Goal: Find specific page/section: Find specific page/section

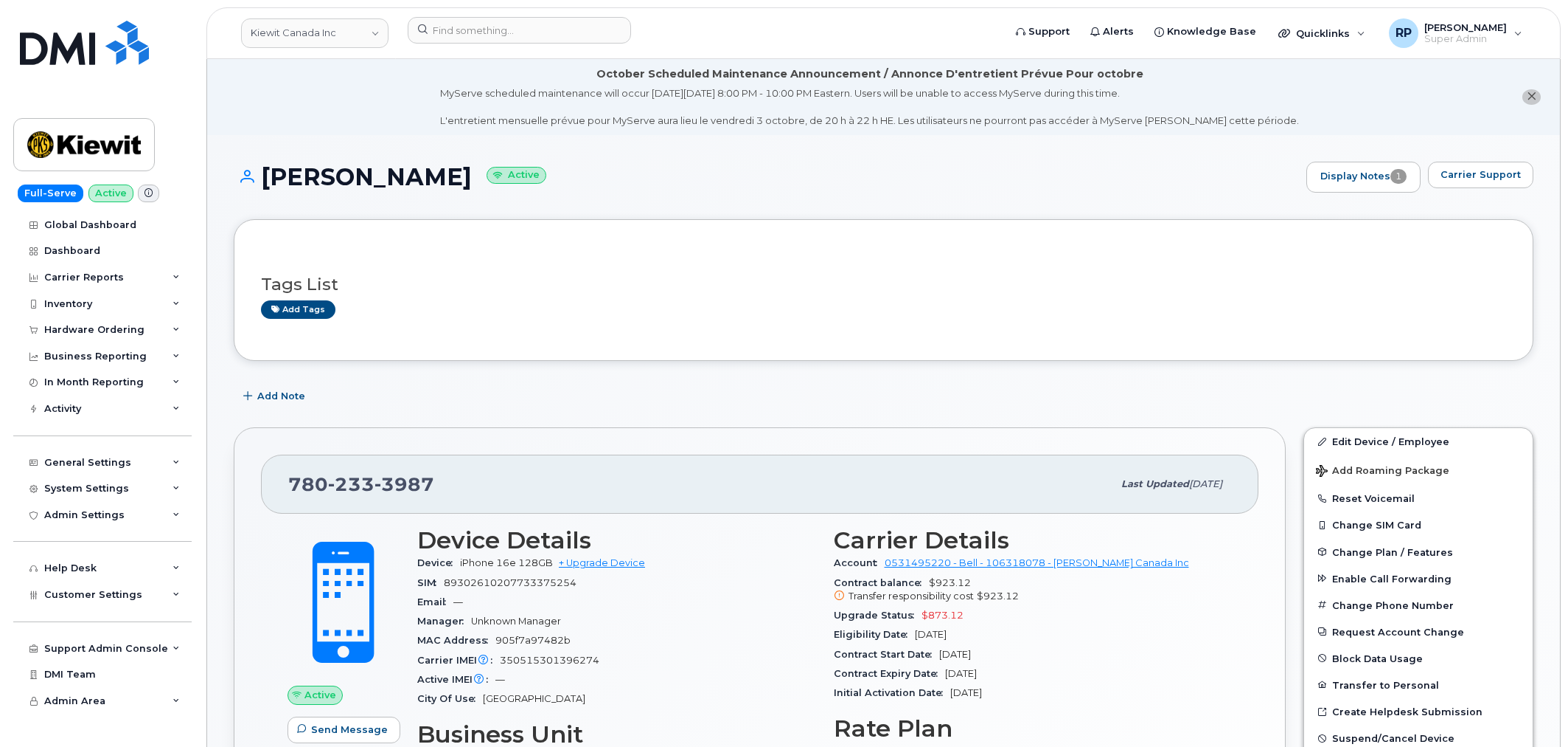
scroll to position [1211, 0]
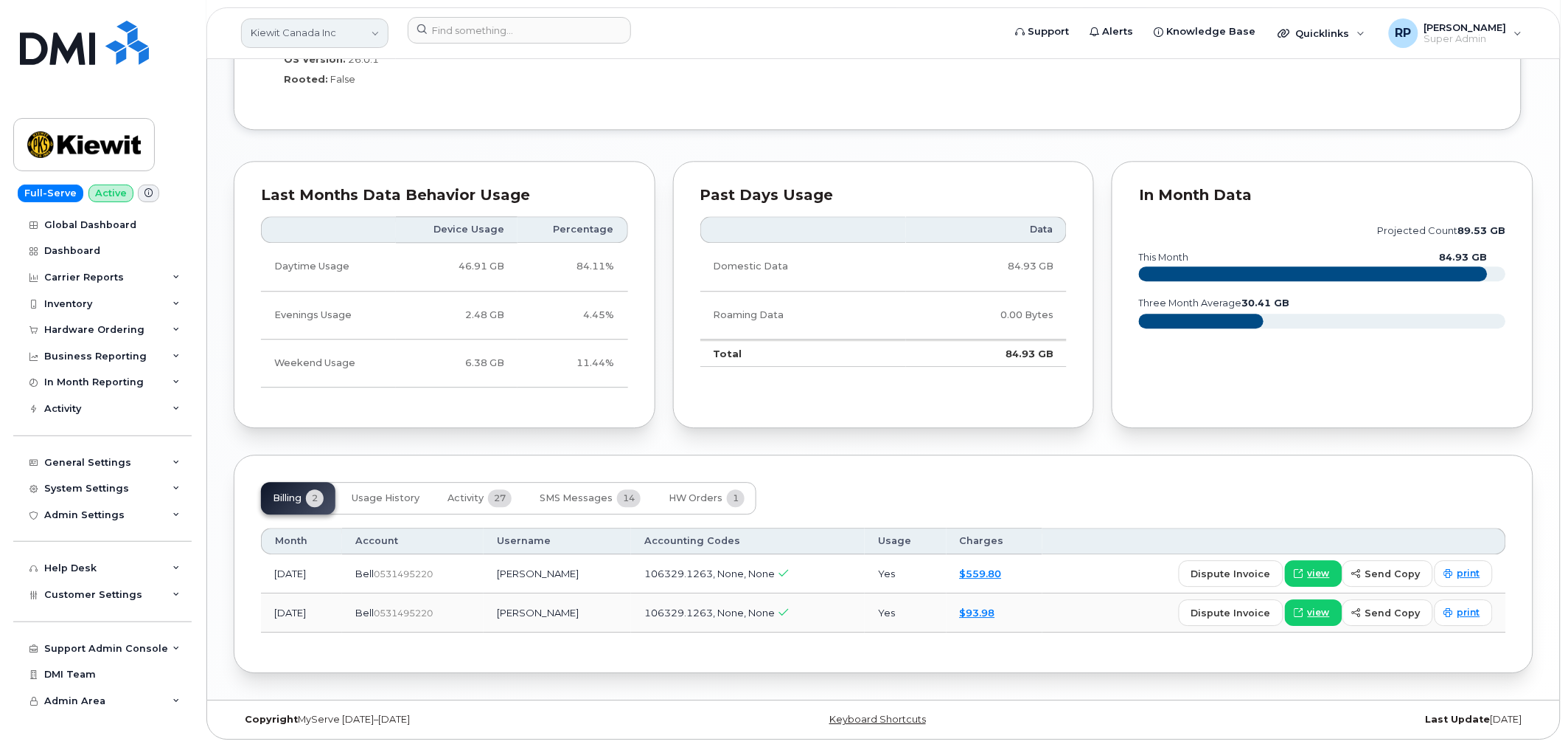
click at [321, 31] on link "Kiewit Canada Inc" at bounding box center [315, 32] width 148 height 30
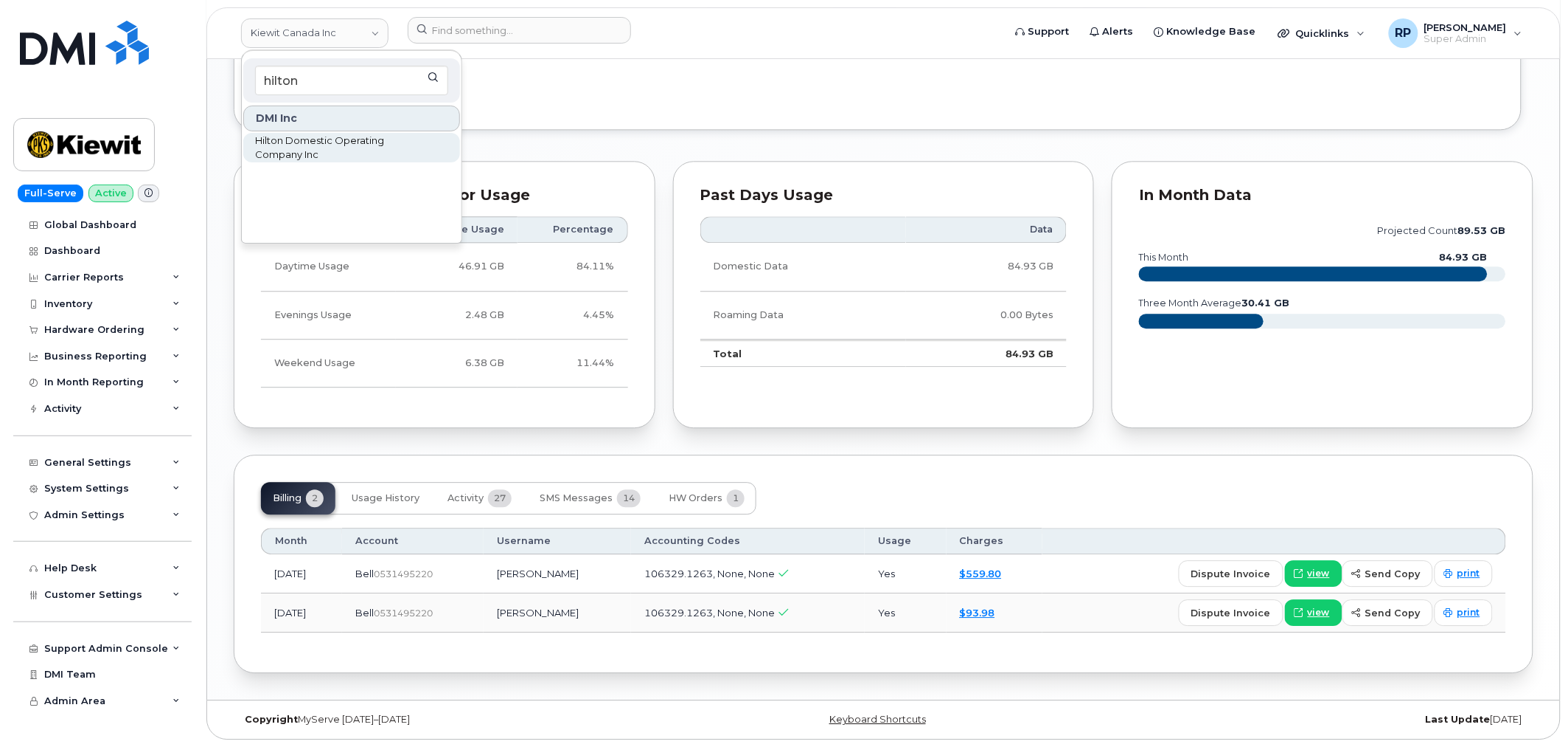
type input "hilton"
click at [293, 145] on span "Hilton Domestic Operating Company Inc" at bounding box center [340, 148] width 170 height 29
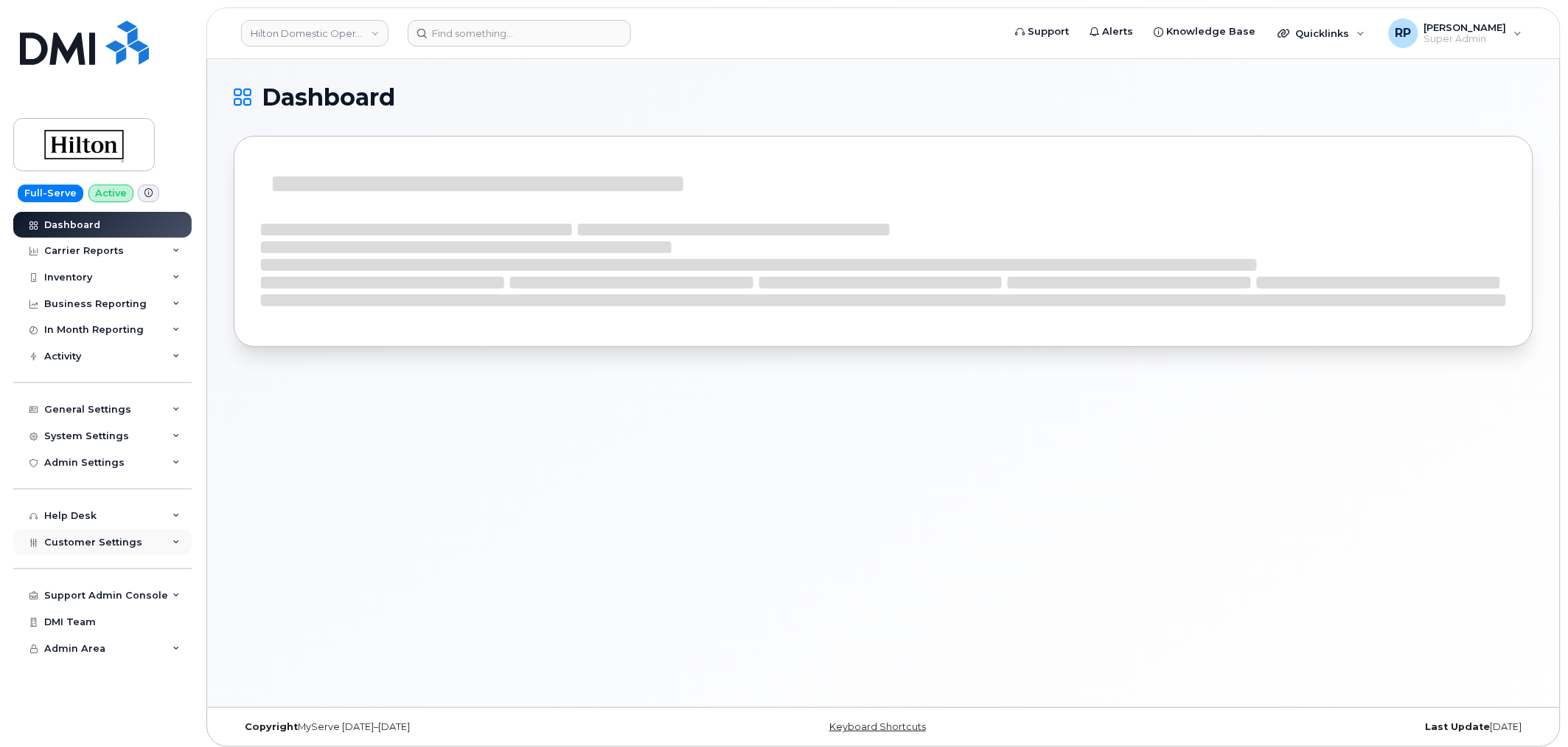
click at [96, 552] on div "Customer Settings" at bounding box center [103, 541] width 179 height 26
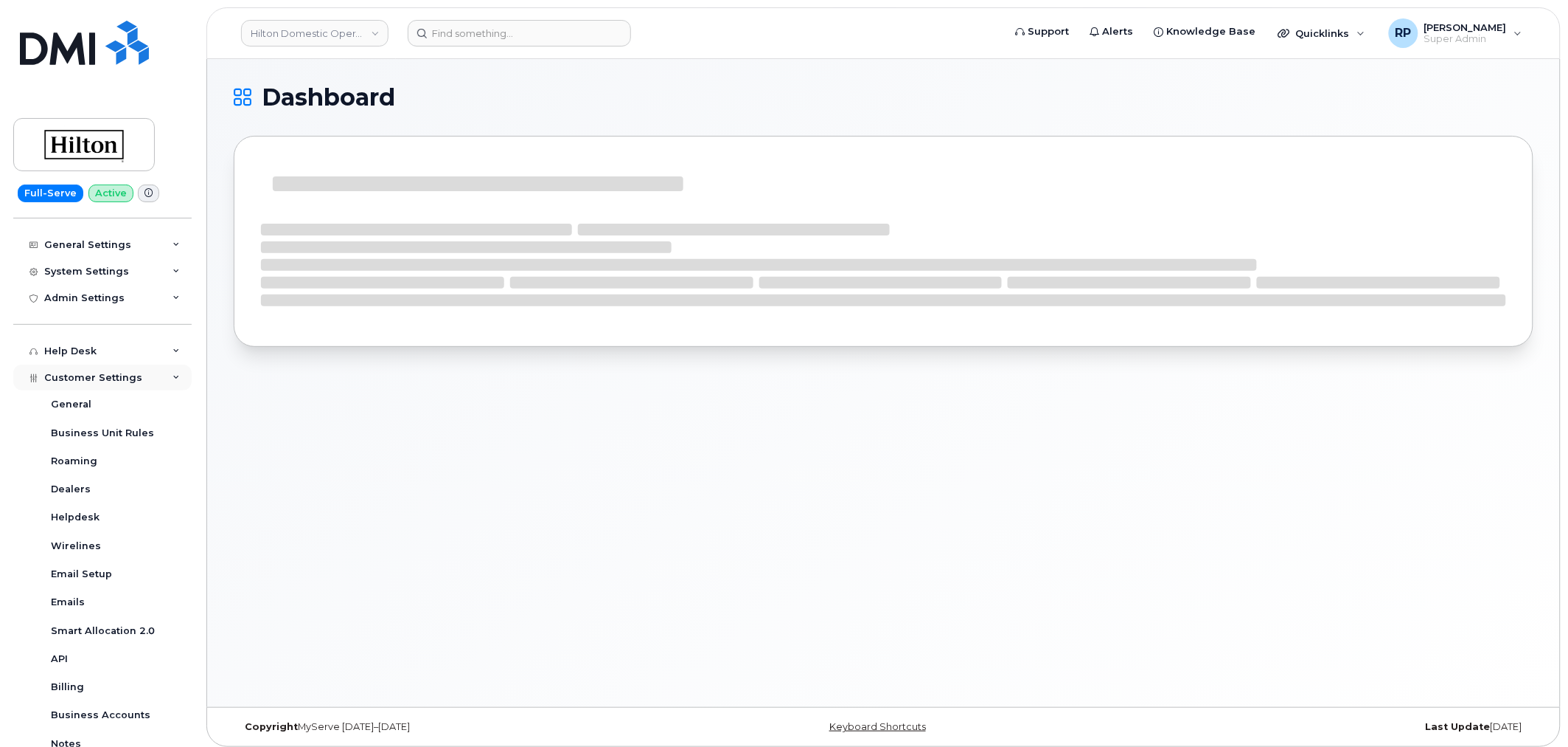
scroll to position [337, 0]
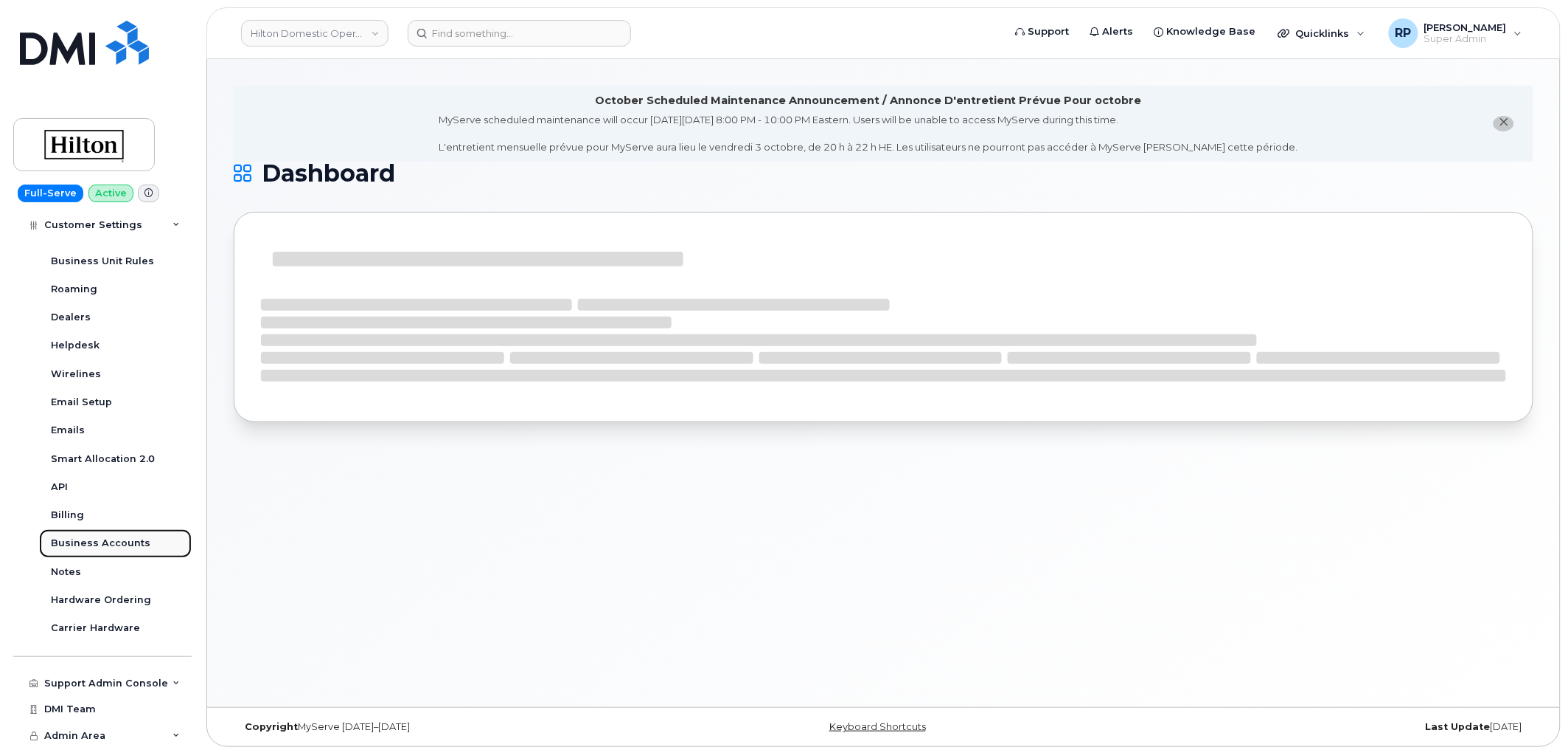
click at [91, 542] on div "Business Accounts" at bounding box center [100, 543] width 99 height 14
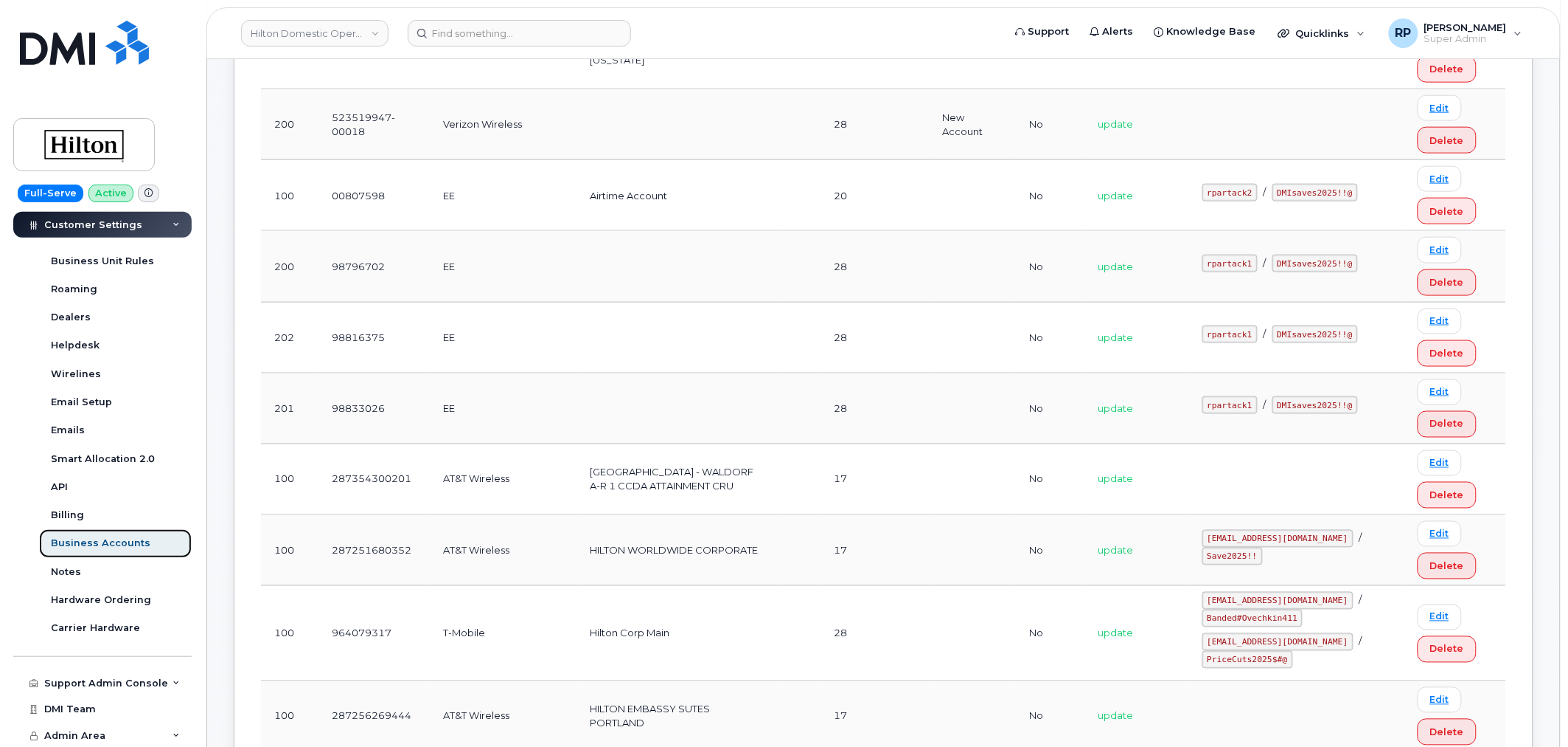
scroll to position [682, 0]
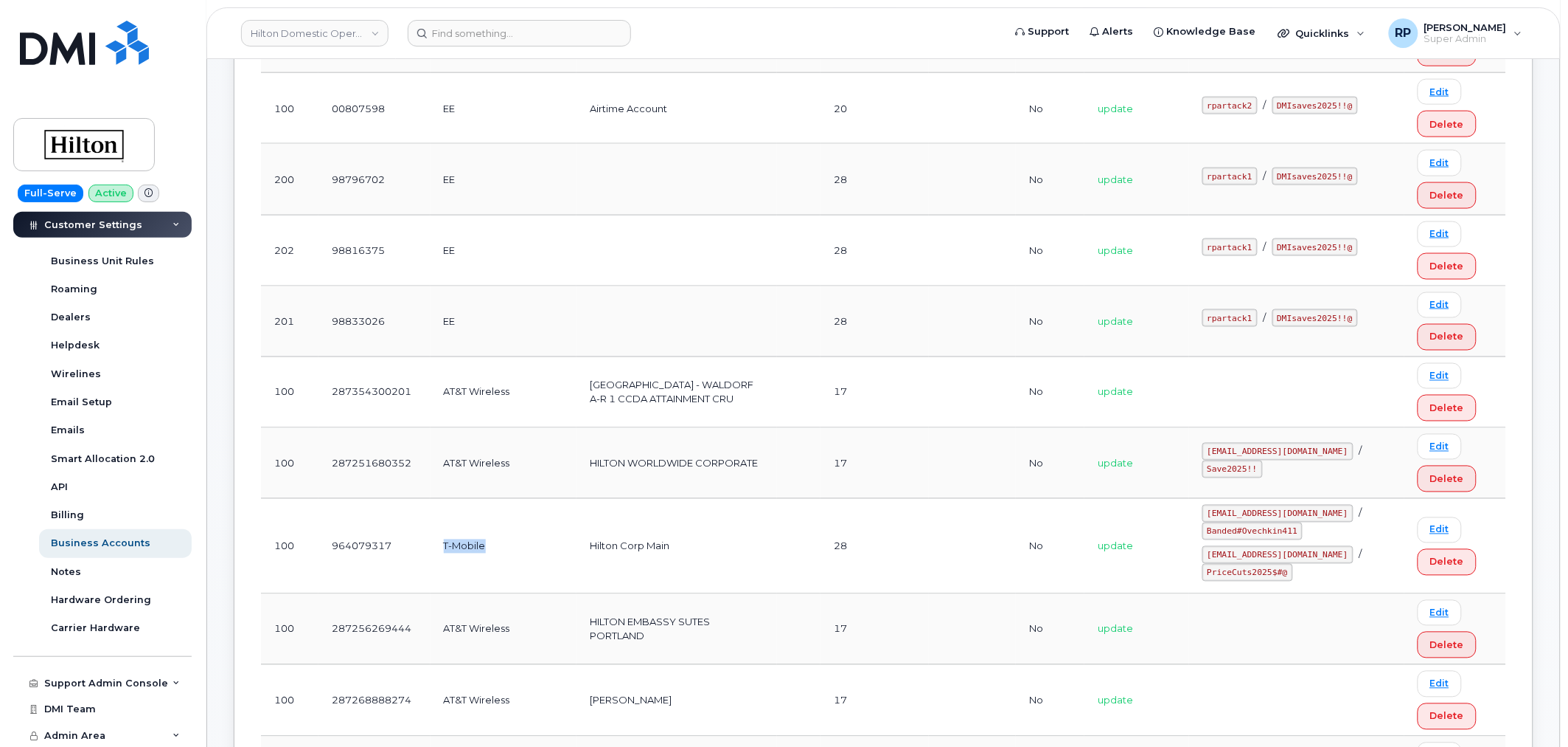
drag, startPoint x: 447, startPoint y: 548, endPoint x: 505, endPoint y: 543, distance: 58.2
click at [504, 543] on td "T-Mobile" at bounding box center [504, 546] width 147 height 95
